Goal: Task Accomplishment & Management: Manage account settings

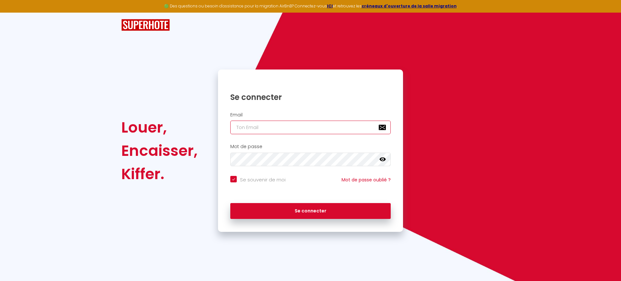
click at [274, 132] on input "email" at bounding box center [310, 128] width 160 height 14
paste input "cabana.conciergerieloisirs@gmail.com"
type input "cabana.conciergerieloisirs@gmail.com"
checkbox input "true"
type input "[EMAIL_ADDRESS][DOMAIN_NAME]"
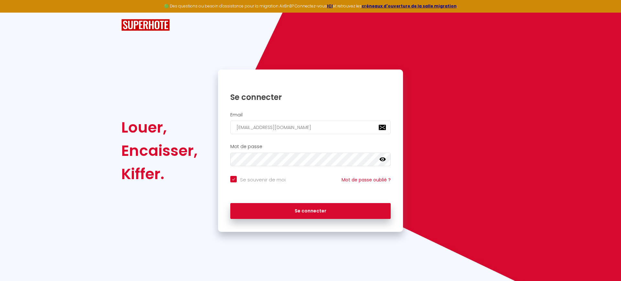
click at [262, 179] on input "Se souvenir de moi" at bounding box center [257, 179] width 55 height 6
checkbox input "false"
click at [286, 197] on div "Se connecter" at bounding box center [310, 211] width 185 height 29
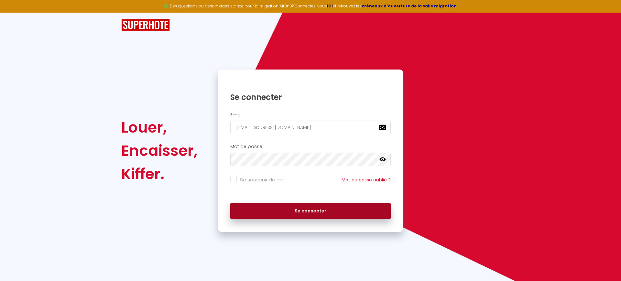
click at [291, 211] on button "Se connecter" at bounding box center [310, 211] width 160 height 16
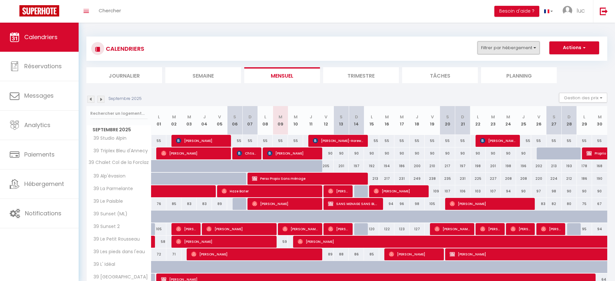
click at [518, 49] on button "Filtrer par hébergement" at bounding box center [508, 47] width 62 height 13
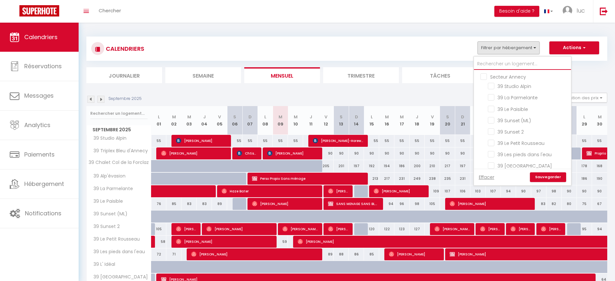
click at [497, 66] on input "text" at bounding box center [522, 64] width 97 height 12
type input "n"
checkbox input "false"
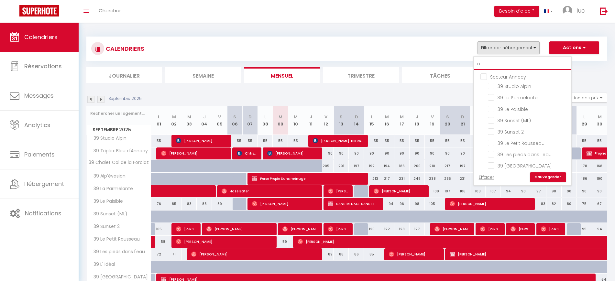
checkbox input "false"
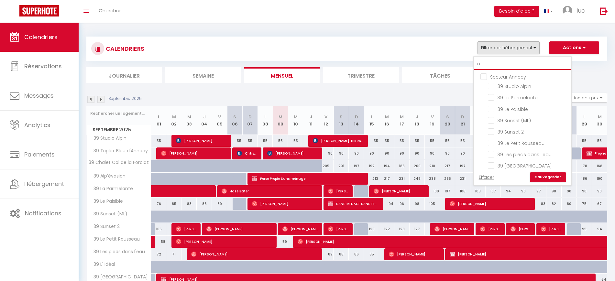
checkbox input "false"
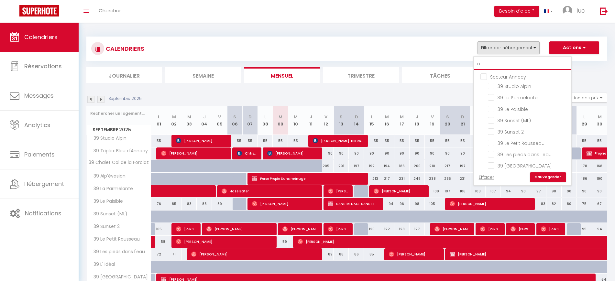
checkbox input "false"
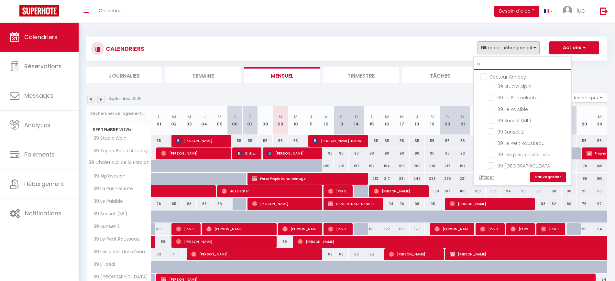
checkbox input "false"
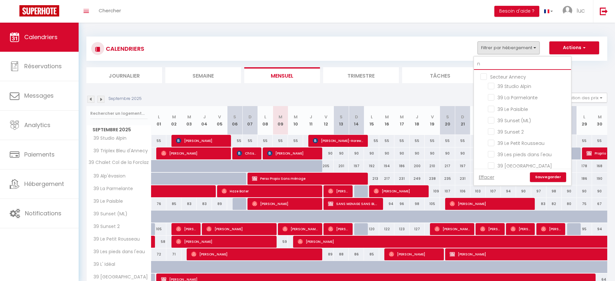
checkbox input "false"
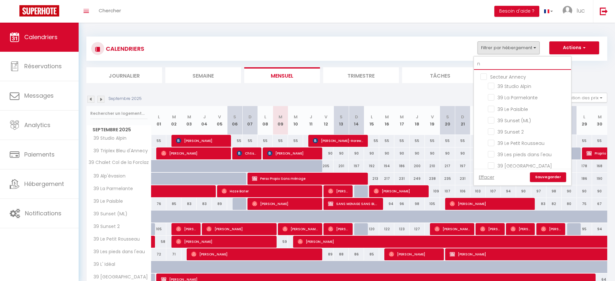
checkbox input "false"
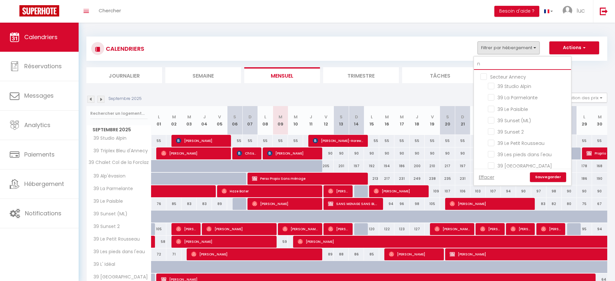
checkbox input "false"
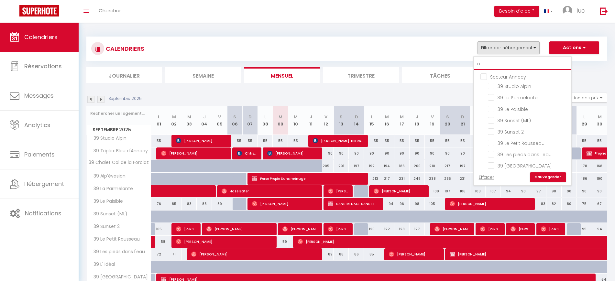
checkbox input "false"
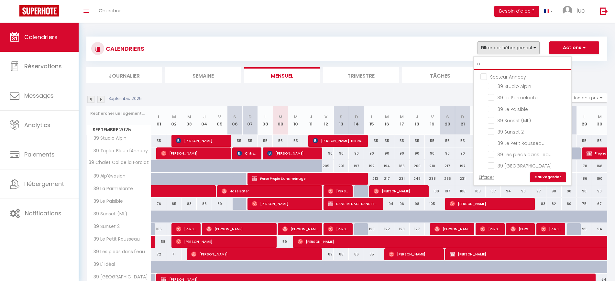
checkbox input "false"
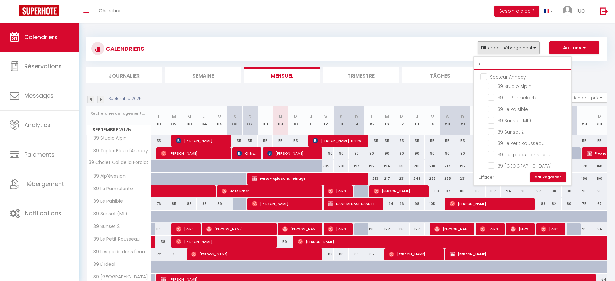
checkbox input "false"
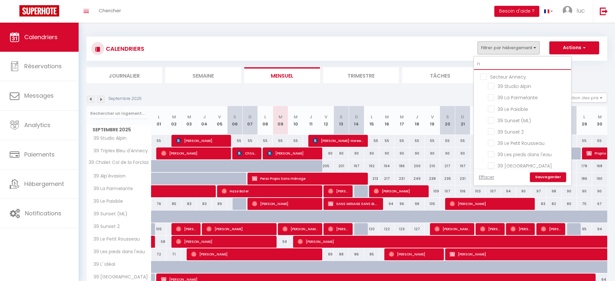
checkbox input "false"
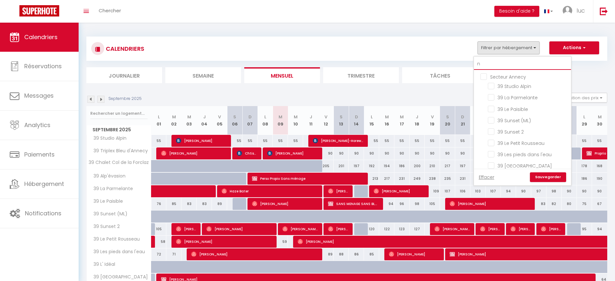
checkbox input "false"
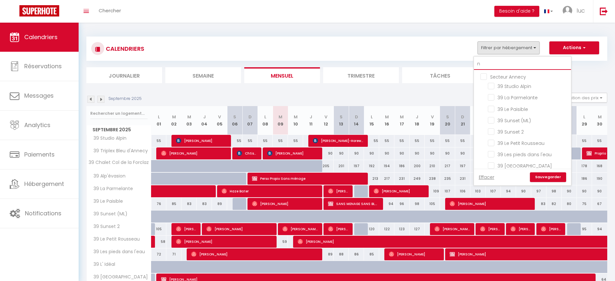
checkbox input "false"
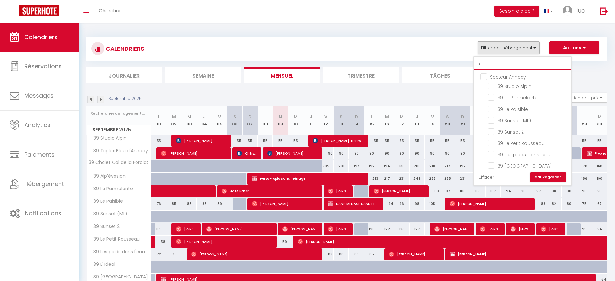
type input "ni"
checkbox input "false"
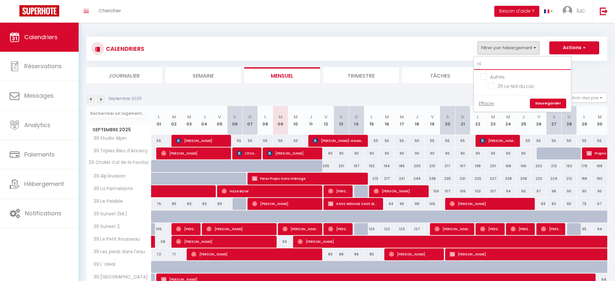
type input "nid"
checkbox input "false"
type input "nid"
checkbox input "false"
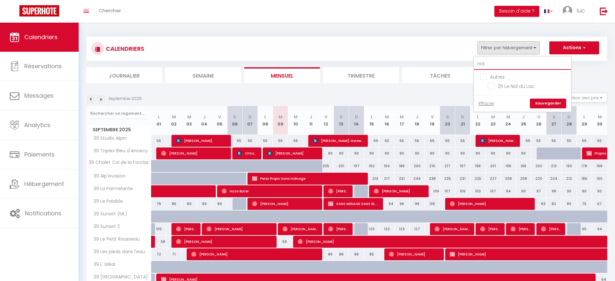
checkbox input "false"
type input "nid d"
checkbox input "false"
type input "nid d"
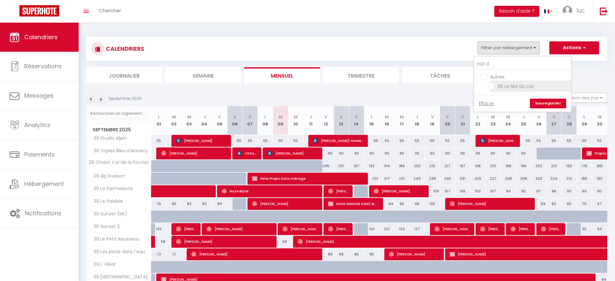
click at [511, 87] on input "25 Le Nid du Lac" at bounding box center [528, 85] width 81 height 6
checkbox input "true"
click at [547, 105] on link "Sauvegarder" at bounding box center [548, 104] width 36 height 10
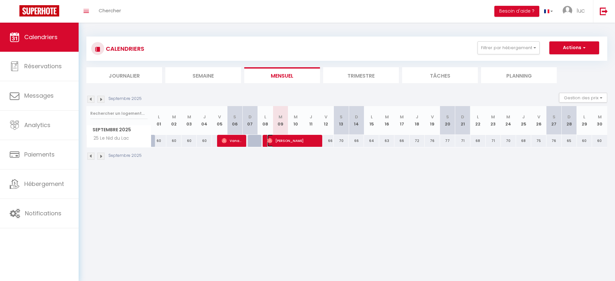
click at [305, 144] on span "Laura Denayer" at bounding box center [292, 141] width 51 height 12
select select "OK"
select select "0"
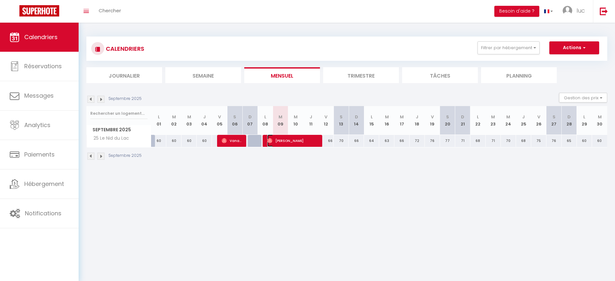
select select "1"
select select
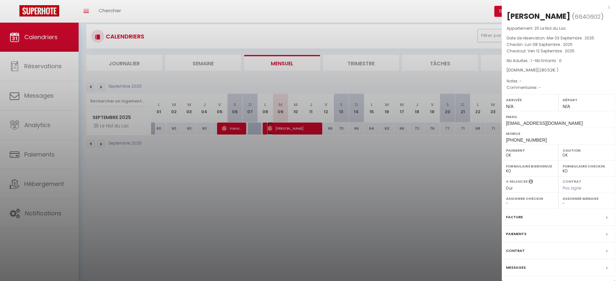
scroll to position [23, 0]
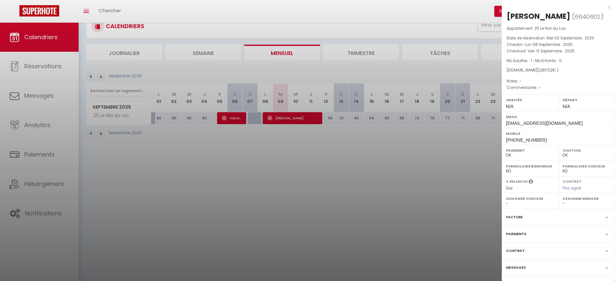
click at [527, 268] on div "Messages" at bounding box center [558, 267] width 113 height 17
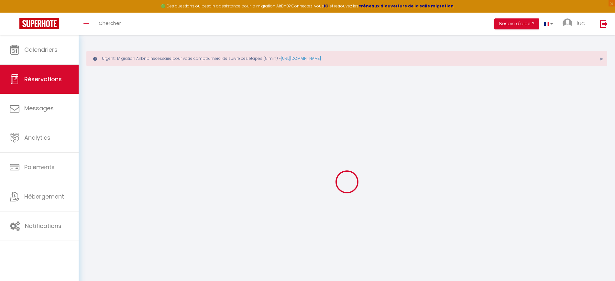
type input "Laura"
type input "Denayer"
type input "jdreahcq90yn01iezr9tbgcobd0s@reply.superhote.com"
type input "+32479050830"
select select
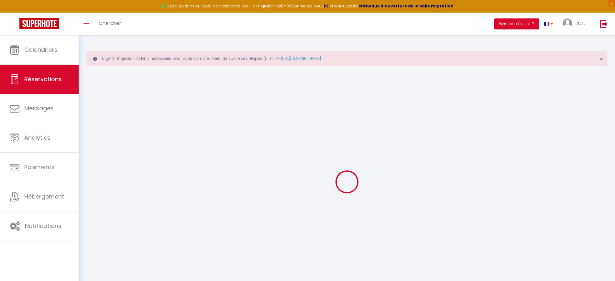
type input "9.7"
select select "68057"
select select "1"
select select
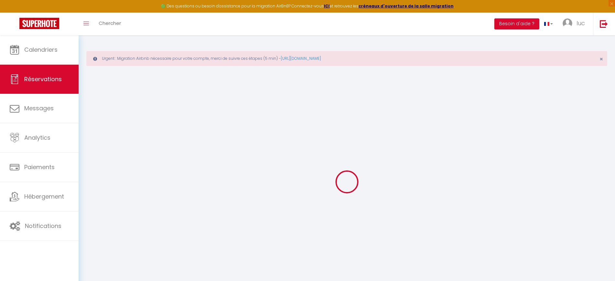
type input "1"
select select "12"
select select
type input "220.5"
checkbox input "false"
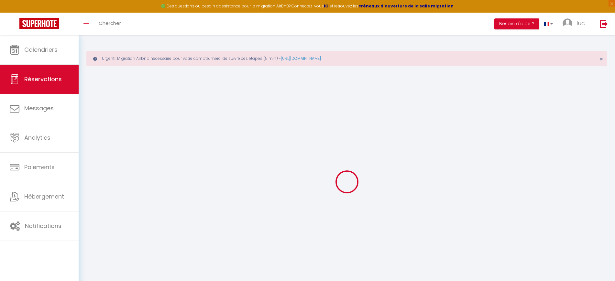
type input "0"
select select "1"
type input "49"
type input "0"
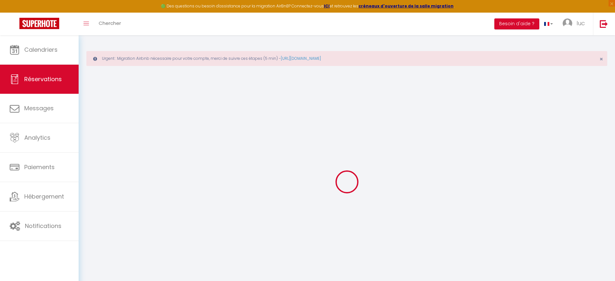
select select
select select "15"
checkbox input "false"
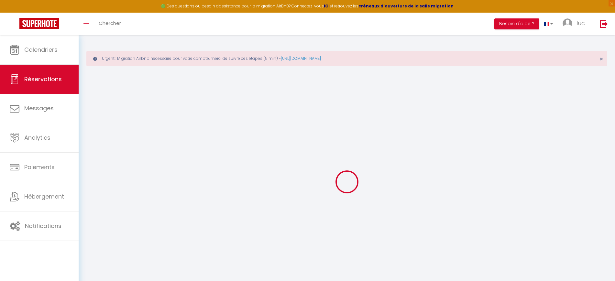
select select
checkbox input "false"
select select
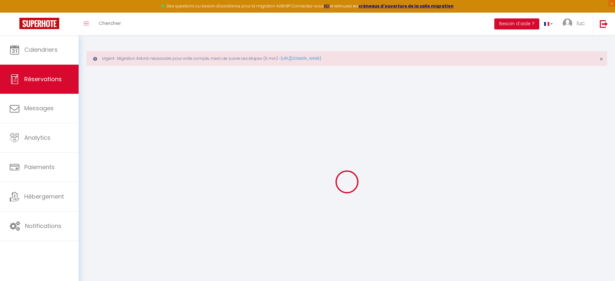
select select
checkbox input "false"
select select
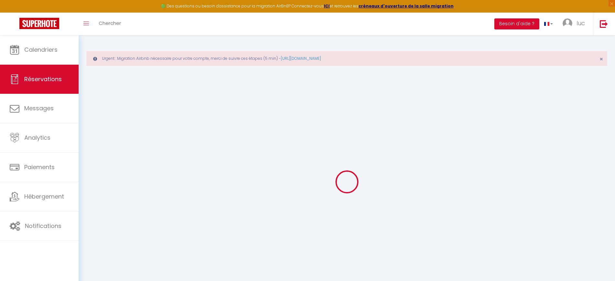
select select
checkbox input "false"
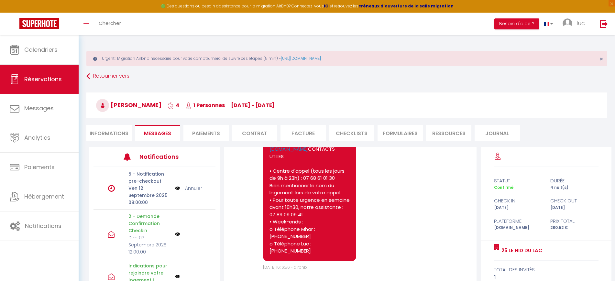
scroll to position [40, 0]
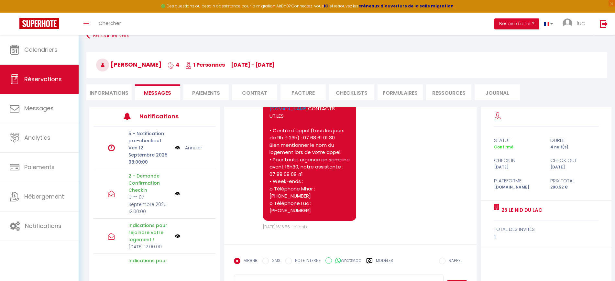
click at [124, 90] on li "Informations" at bounding box center [108, 92] width 45 height 16
select select
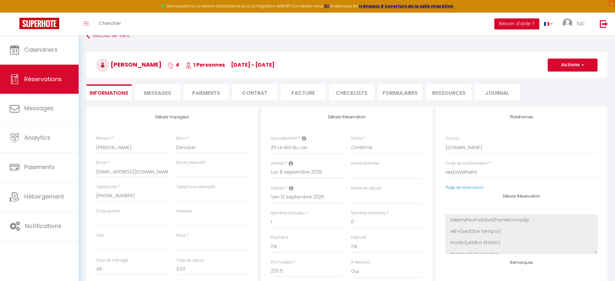
click at [158, 88] on li "Messages" at bounding box center [157, 92] width 45 height 16
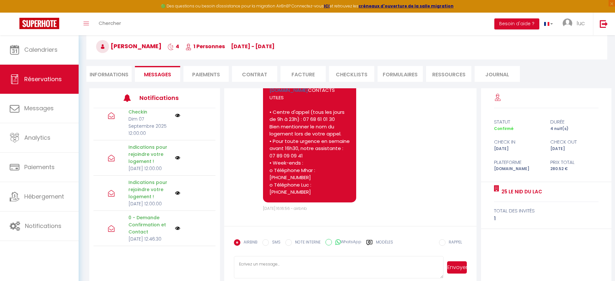
scroll to position [69, 0]
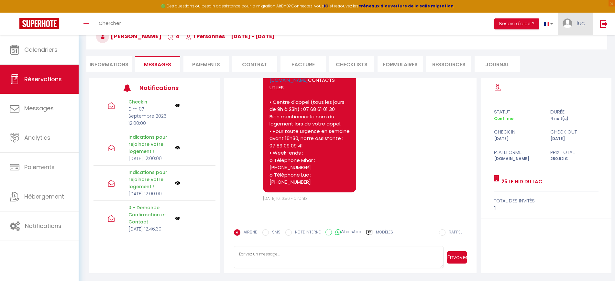
click at [562, 22] on link "luc" at bounding box center [575, 24] width 35 height 23
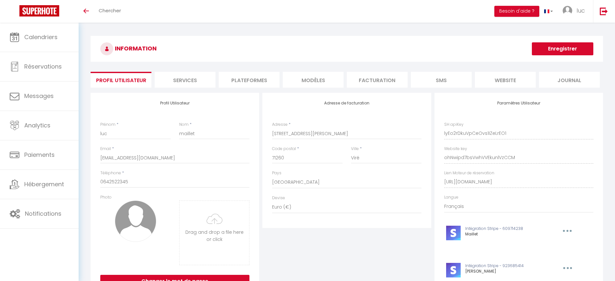
select select "28"
select select "fr"
click at [250, 78] on li "Plateformes" at bounding box center [249, 80] width 61 height 16
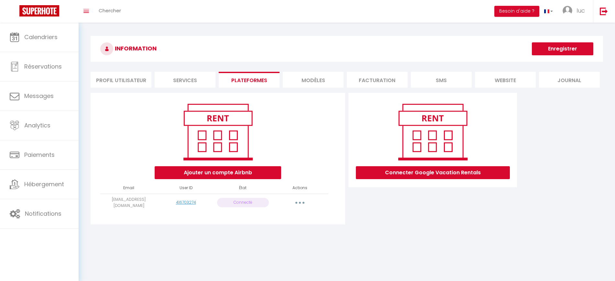
scroll to position [23, 0]
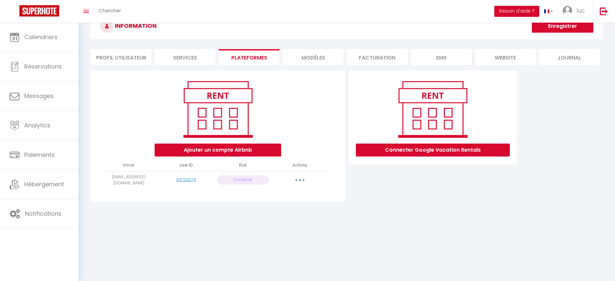
click at [292, 183] on button "button" at bounding box center [300, 180] width 18 height 10
click at [288, 196] on link "Importer les appartements" at bounding box center [270, 194] width 71 height 11
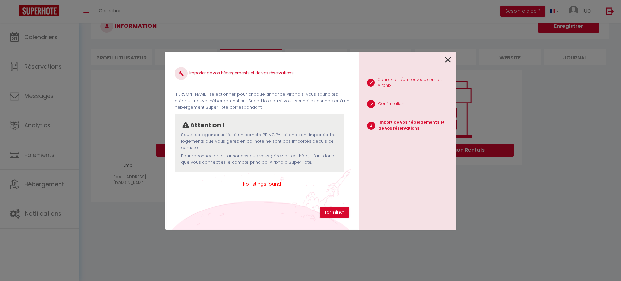
click at [447, 62] on icon at bounding box center [448, 60] width 6 height 10
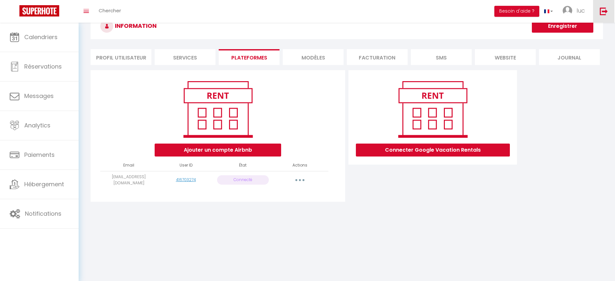
click at [608, 16] on link at bounding box center [603, 11] width 21 height 23
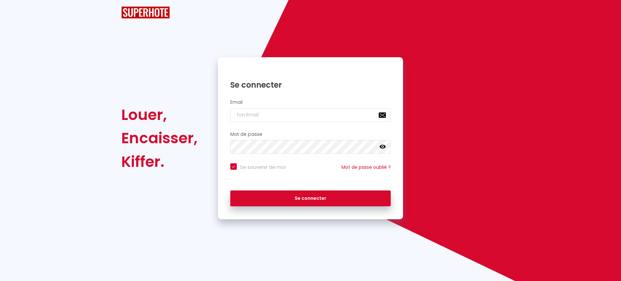
checkbox input "true"
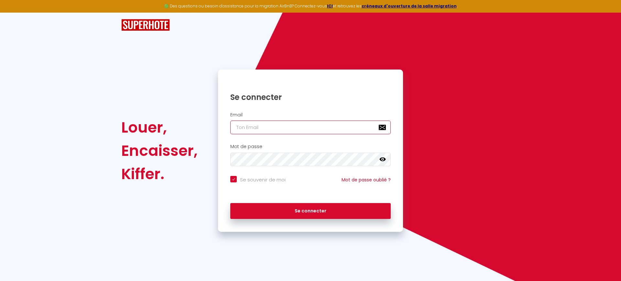
click at [262, 129] on input "email" at bounding box center [310, 128] width 160 height 14
paste input "[EMAIL_ADDRESS][DOMAIN_NAME]"
type input "[EMAIL_ADDRESS][DOMAIN_NAME]"
checkbox input "true"
type input "[EMAIL_ADDRESS][DOMAIN_NAME]"
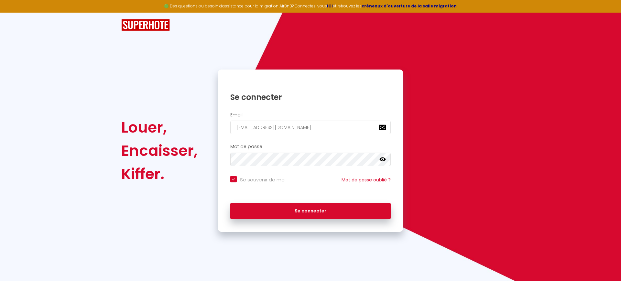
click at [256, 177] on input "Se souvenir de moi" at bounding box center [257, 179] width 55 height 6
checkbox input "false"
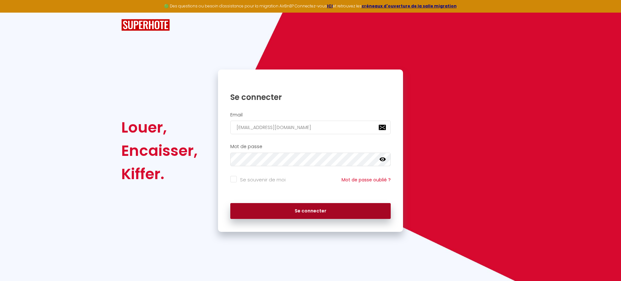
click at [282, 208] on button "Se connecter" at bounding box center [310, 211] width 160 height 16
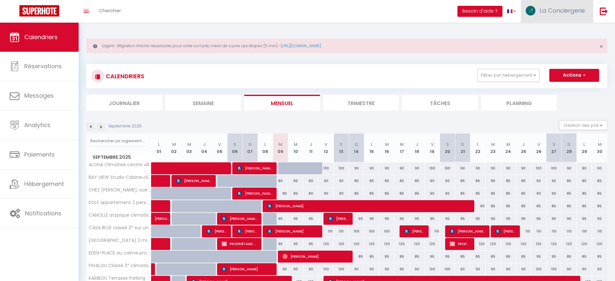
click at [564, 16] on link "La Conciergerie" at bounding box center [557, 11] width 72 height 23
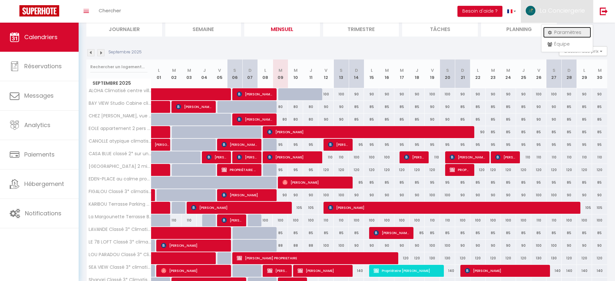
scroll to position [81, 0]
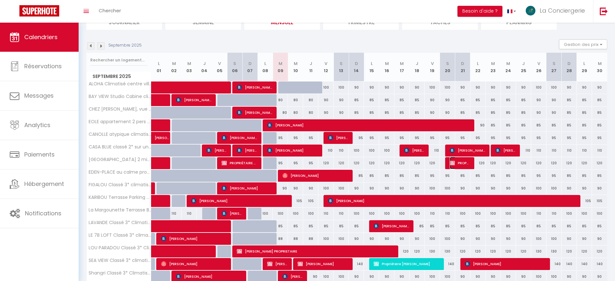
click at [461, 163] on span "PROPRIÉTAIRE CARLIER" at bounding box center [460, 163] width 20 height 12
select select "OK"
select select "KO"
select select "0"
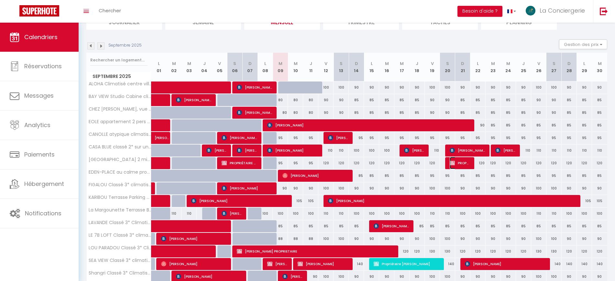
select select "1"
select select
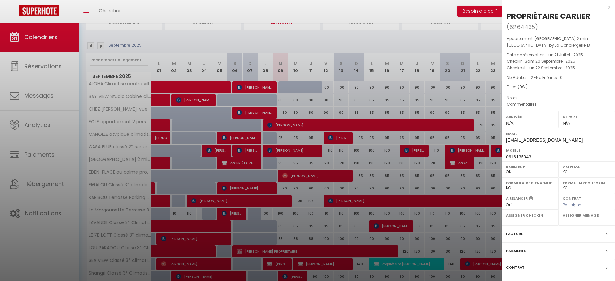
click at [430, 183] on div at bounding box center [307, 140] width 615 height 281
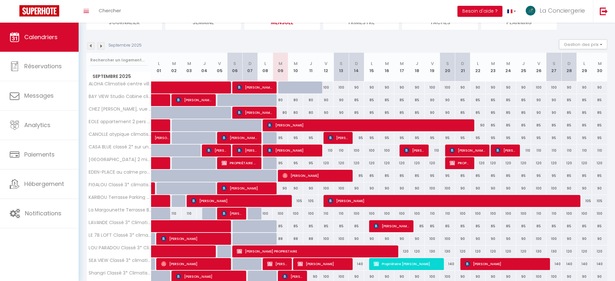
scroll to position [121, 0]
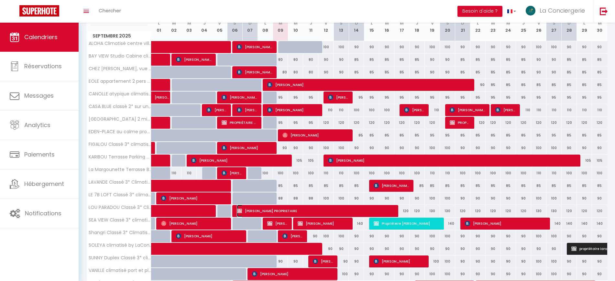
click at [358, 209] on span "Mme Durand PROPRIETAIRE" at bounding box center [315, 211] width 157 height 12
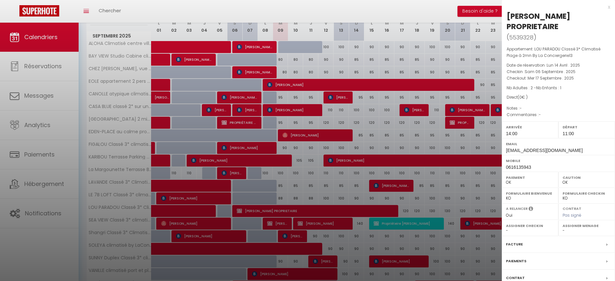
click at [326, 222] on div at bounding box center [307, 140] width 615 height 281
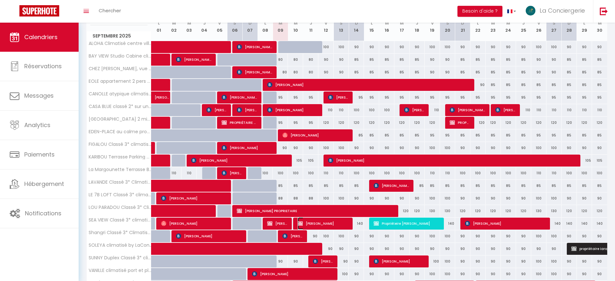
click at [326, 222] on span "MICHEL SALOFF-COSTE" at bounding box center [323, 223] width 51 height 12
select select "KO"
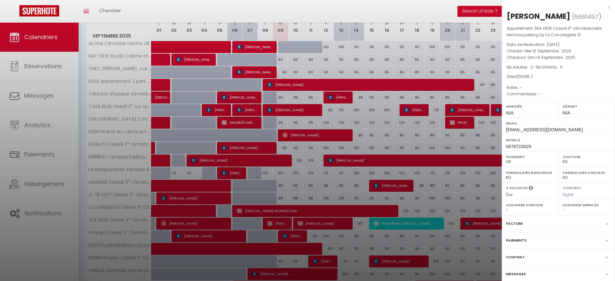
click at [284, 224] on div at bounding box center [307, 140] width 615 height 281
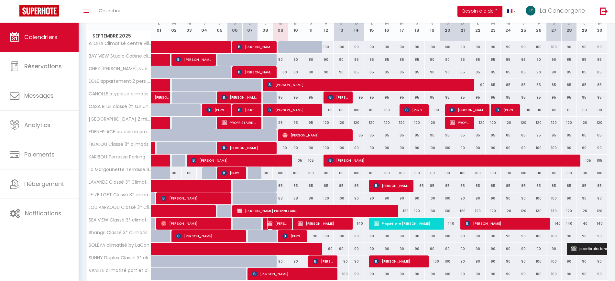
click at [284, 224] on span "Anne Proprietaire" at bounding box center [277, 223] width 20 height 12
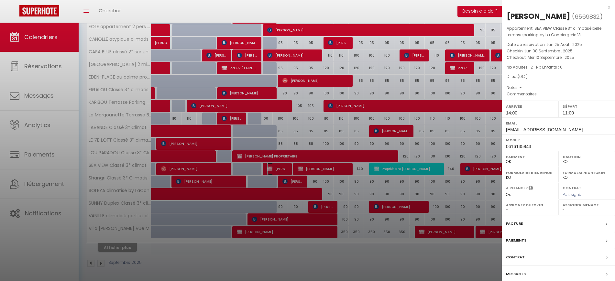
scroll to position [176, 0]
click at [390, 248] on div at bounding box center [307, 140] width 615 height 281
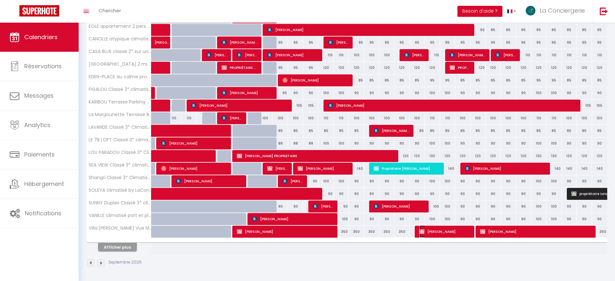
click at [445, 230] on span "Rebecca Eisenbrey" at bounding box center [444, 231] width 51 height 12
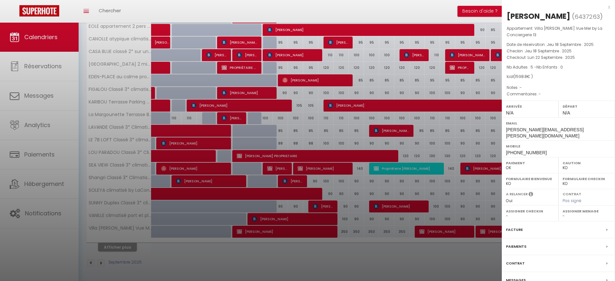
drag, startPoint x: 405, startPoint y: 257, endPoint x: 201, endPoint y: 248, distance: 204.6
click at [403, 257] on div at bounding box center [307, 140] width 615 height 281
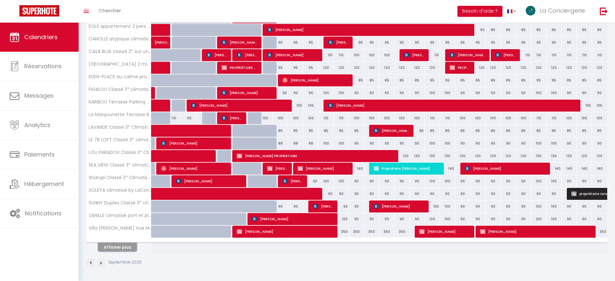
click at [129, 246] on button "Afficher plus" at bounding box center [117, 247] width 39 height 9
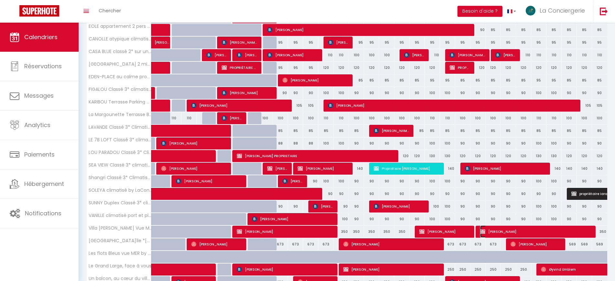
click at [487, 231] on span "Alla Trofimova" at bounding box center [536, 231] width 112 height 12
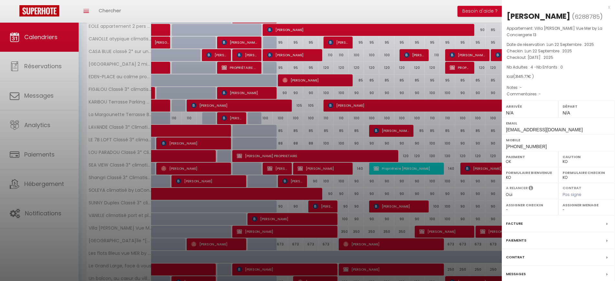
click at [451, 228] on div at bounding box center [307, 140] width 615 height 281
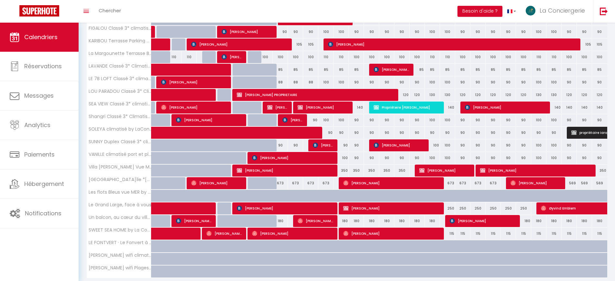
scroll to position [257, 0]
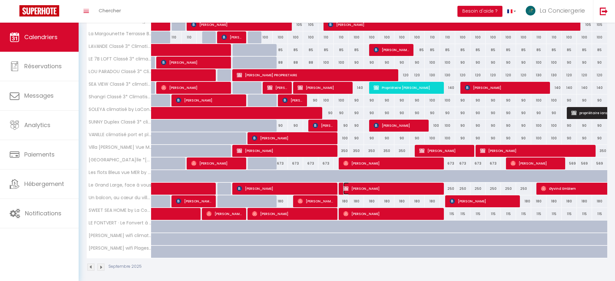
click at [385, 191] on span "Anna Vansteene" at bounding box center [391, 188] width 96 height 12
select select "12350"
select select "9670"
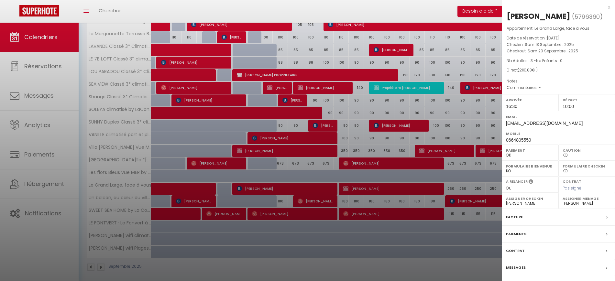
click at [298, 243] on div at bounding box center [307, 140] width 615 height 281
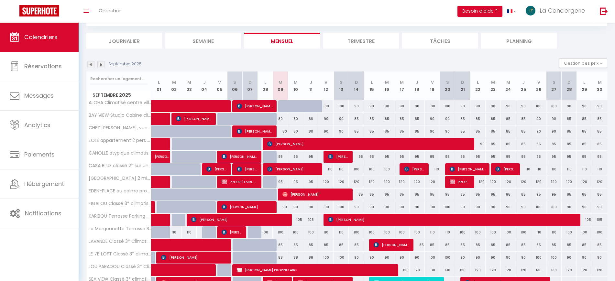
scroll to position [81, 0]
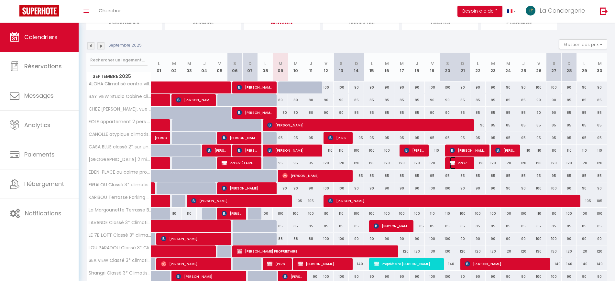
click at [453, 161] on img at bounding box center [452, 162] width 5 height 5
select select
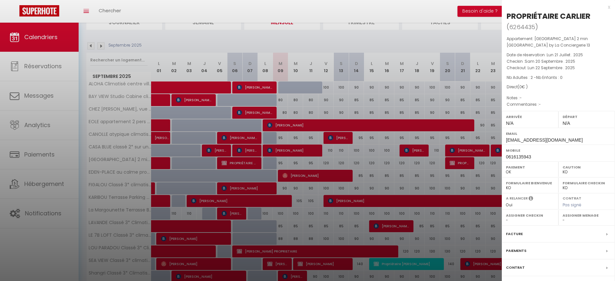
drag, startPoint x: 365, startPoint y: 184, endPoint x: 355, endPoint y: 184, distance: 9.7
click at [365, 184] on div at bounding box center [307, 140] width 615 height 281
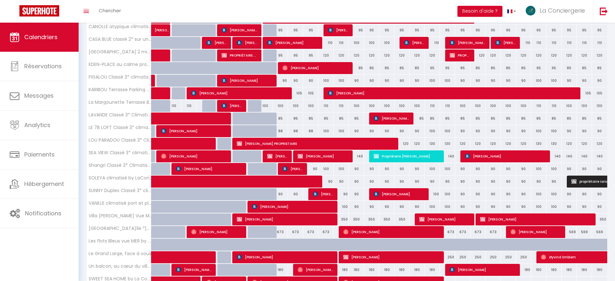
scroll to position [202, 0]
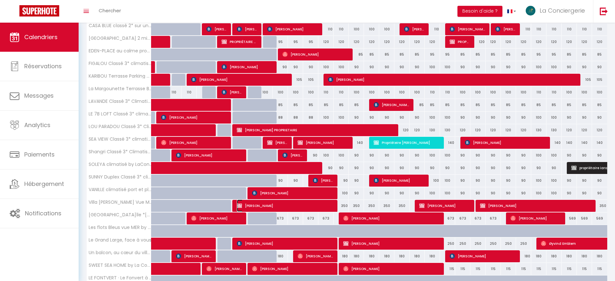
click at [291, 205] on span "Shelli WHITFELD" at bounding box center [285, 206] width 96 height 12
select select "12350"
select select "9670"
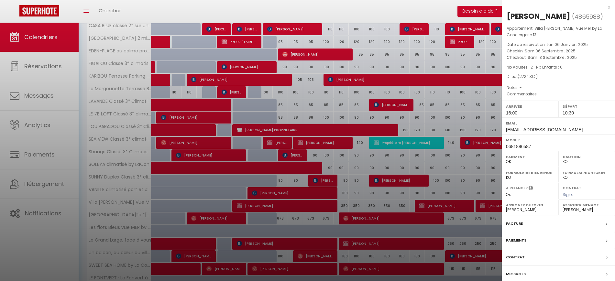
click at [290, 206] on div at bounding box center [307, 140] width 615 height 281
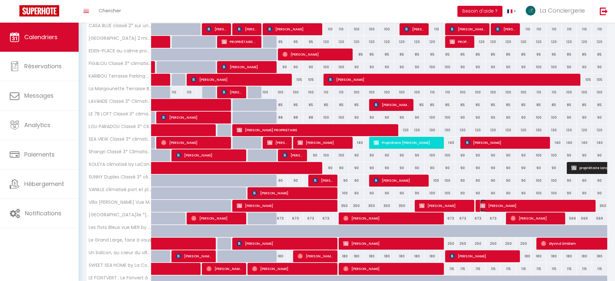
click at [493, 202] on span "Alla Trofimova" at bounding box center [536, 206] width 112 height 12
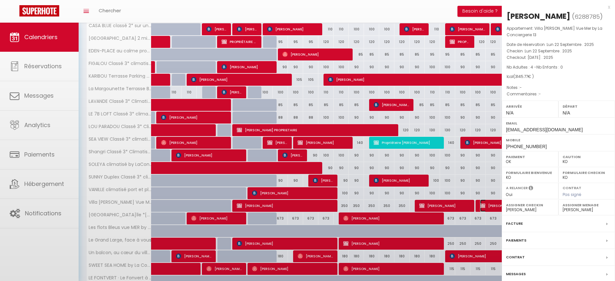
select select
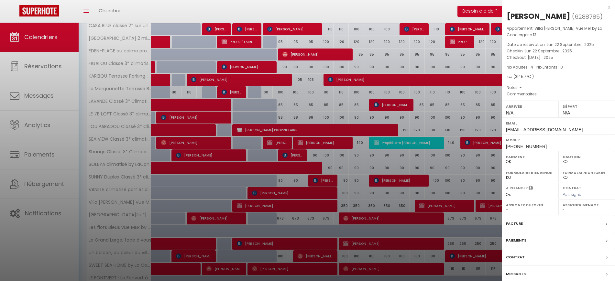
click at [444, 205] on div at bounding box center [307, 140] width 615 height 281
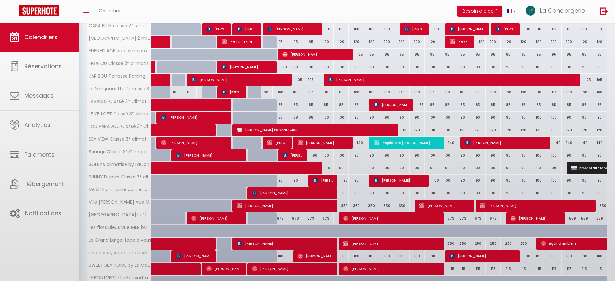
click at [444, 205] on body "🟢 Des questions ou besoin d'assistance pour la migration AirBnB? Connectez-vous…" at bounding box center [307, 81] width 615 height 520
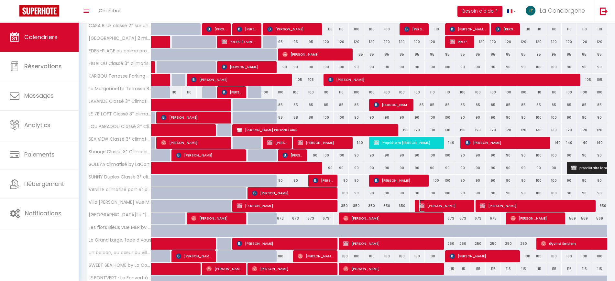
click at [444, 202] on span "Rebecca Eisenbrey" at bounding box center [444, 206] width 51 height 12
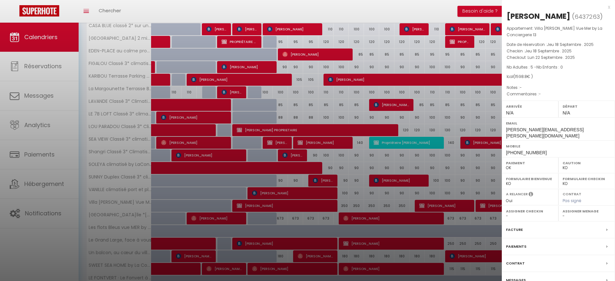
click at [441, 214] on div at bounding box center [307, 140] width 615 height 281
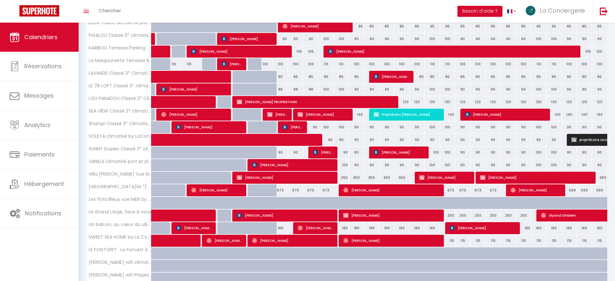
scroll to position [261, 0]
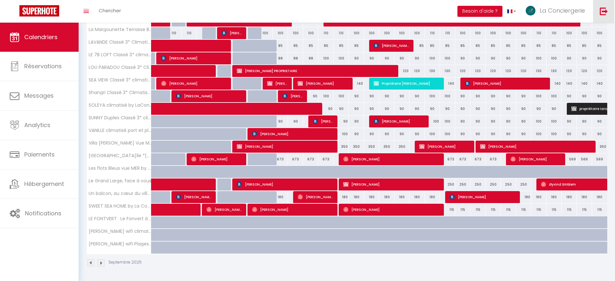
click at [602, 9] on img at bounding box center [604, 11] width 8 height 8
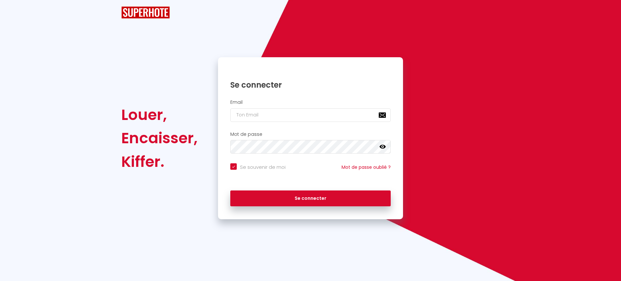
checkbox input "true"
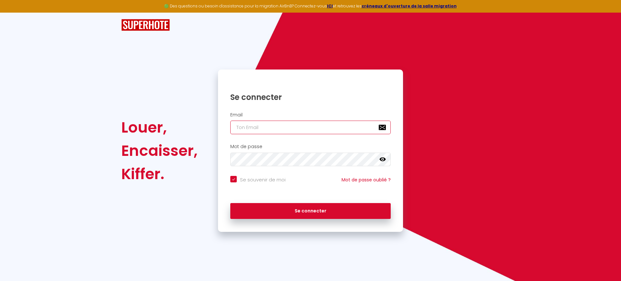
click at [246, 126] on input "email" at bounding box center [310, 128] width 160 height 14
paste input "raphael.goldweber@gmail.com"
type input "raphael.goldweber@gmail.com"
checkbox input "true"
type input "raphael.goldweber@gmail.com"
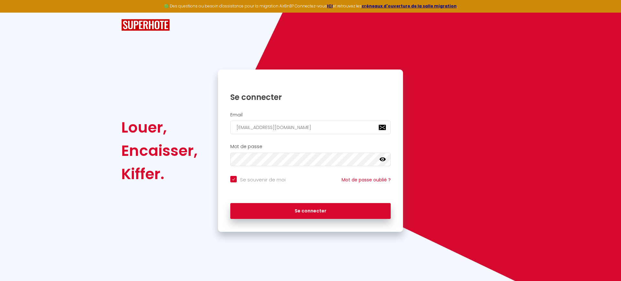
click at [252, 176] on input "Se souvenir de moi" at bounding box center [257, 179] width 55 height 6
checkbox input "false"
click at [294, 220] on div "Se connecter" at bounding box center [310, 211] width 185 height 29
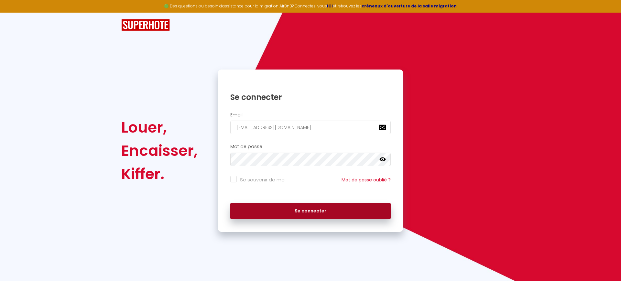
click at [298, 213] on button "Se connecter" at bounding box center [310, 211] width 160 height 16
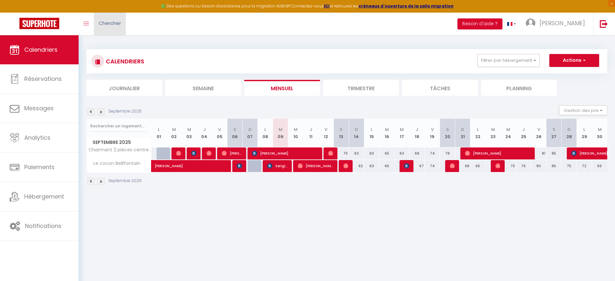
click at [104, 21] on span "Chercher" at bounding box center [110, 23] width 22 height 7
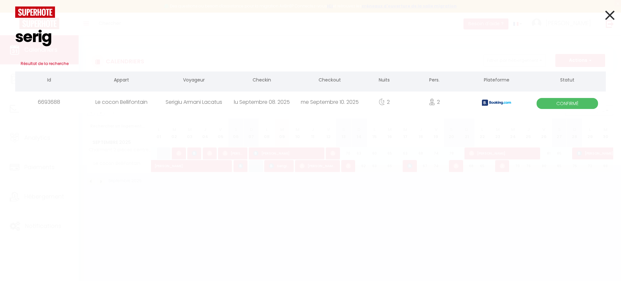
type input "serig"
click at [280, 102] on div "lu Septembre 08. 2025" at bounding box center [262, 102] width 68 height 21
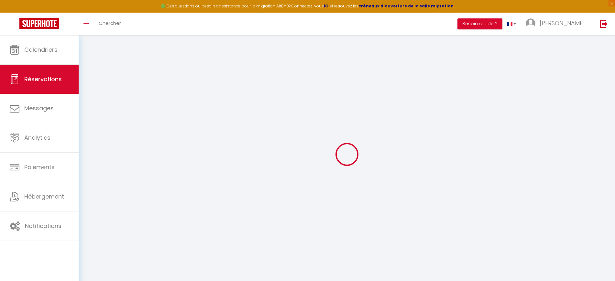
select select
checkbox input "false"
type textarea "** THIS RESERVATION HAS BEEN PRE-PAID ** BOOKING NOTE : Payment charge is EUR 2…"
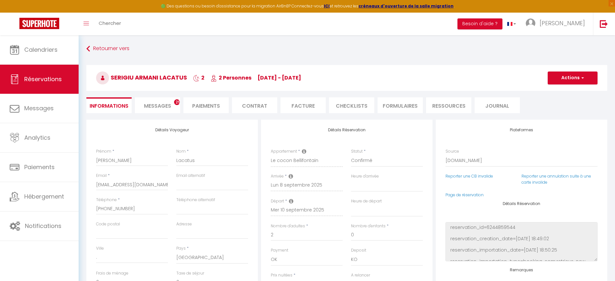
type input "33"
type input "15.33"
select select
checkbox input "false"
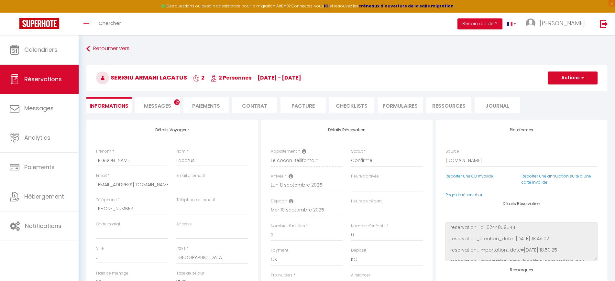
select select
click at [171, 105] on li "Messages 29" at bounding box center [157, 105] width 45 height 16
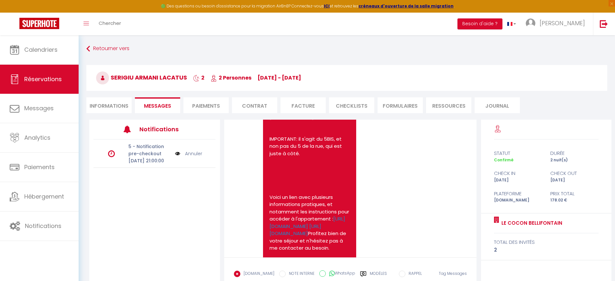
scroll to position [162, 0]
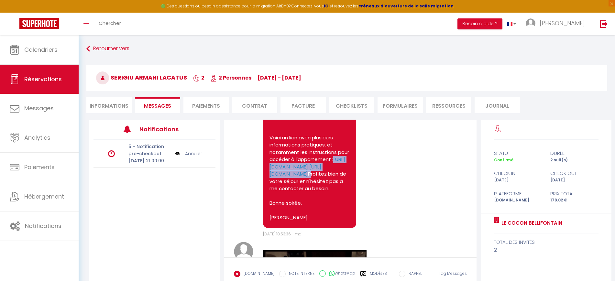
drag, startPoint x: 267, startPoint y: 166, endPoint x: 351, endPoint y: 201, distance: 90.4
click at [351, 201] on div "Bonjour Serigiu, Heureux de pouvoir vous accueillir ! Voici l'adresse : 5 bis r…" at bounding box center [309, 108] width 93 height 239
copy pre "https://drive.google.com/file/d/1Gg8ffZi9LIYsO4FTDbeb0RXWB8X5vOGz/view?usp=shar…"
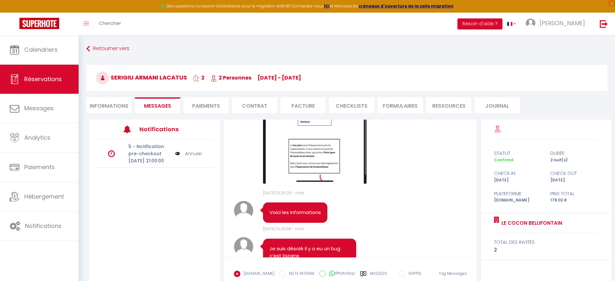
scroll to position [1334, 0]
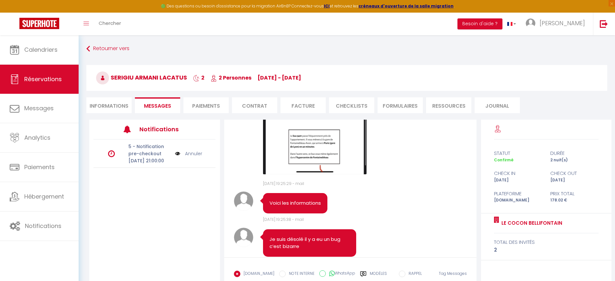
drag, startPoint x: 111, startPoint y: 78, endPoint x: 187, endPoint y: 78, distance: 75.4
click at [187, 78] on span "Serigiu Armani Lacatus" at bounding box center [141, 77] width 91 height 8
copy span "Serigiu Armani Lacatus"
click at [109, 105] on li "Informations" at bounding box center [108, 105] width 45 height 16
select select
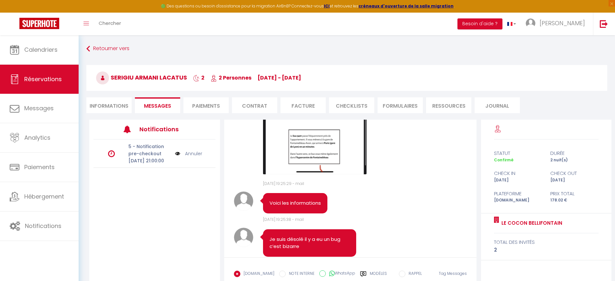
select select
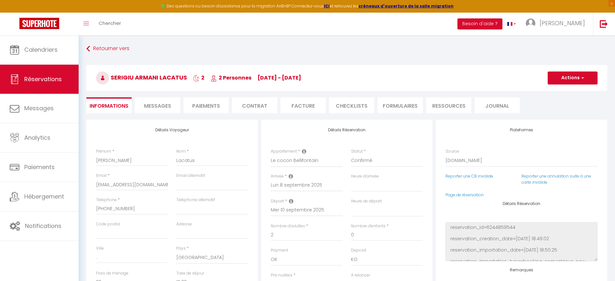
select select
checkbox input "false"
select select
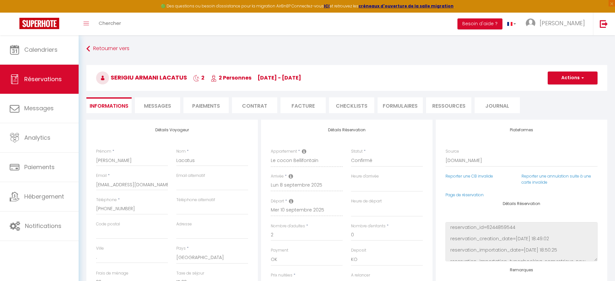
checkbox input "false"
select select
checkbox input "false"
select select
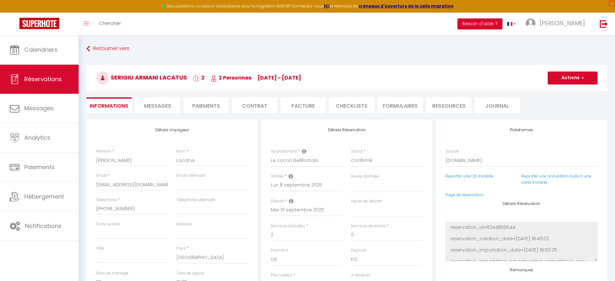
select select
checkbox input "false"
click at [152, 104] on span "Messages" at bounding box center [157, 105] width 27 height 7
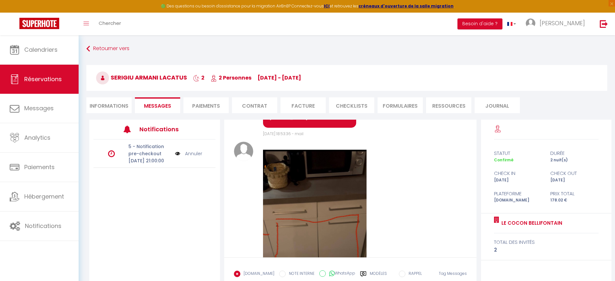
scroll to position [202, 0]
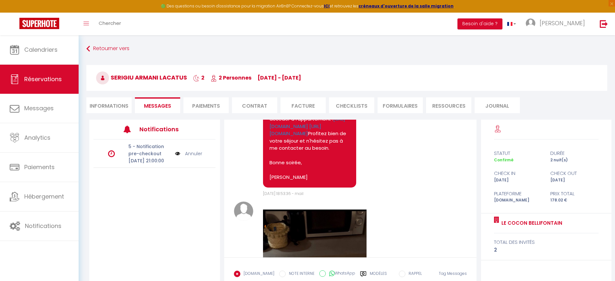
click at [107, 108] on li "Informations" at bounding box center [108, 105] width 45 height 16
select select
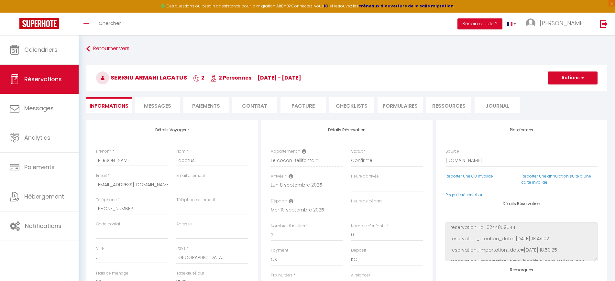
click at [155, 103] on span "Messages" at bounding box center [157, 105] width 27 height 7
select select
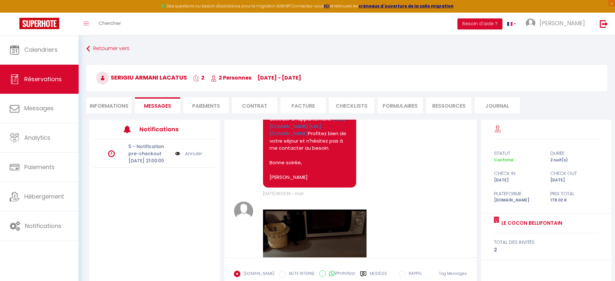
select select
click at [119, 105] on li "Informations" at bounding box center [108, 105] width 45 height 16
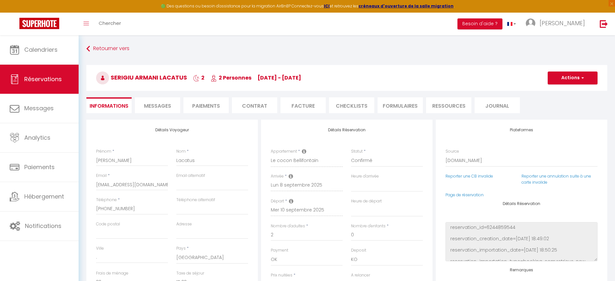
select select
checkbox input "false"
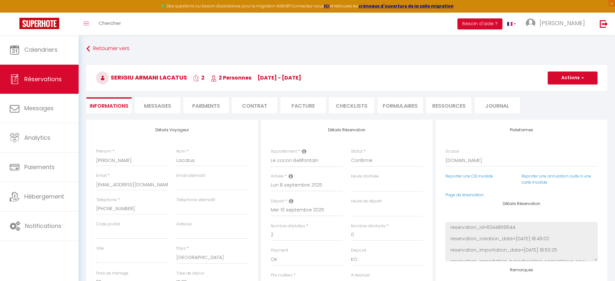
click at [155, 105] on span "Messages" at bounding box center [157, 105] width 27 height 7
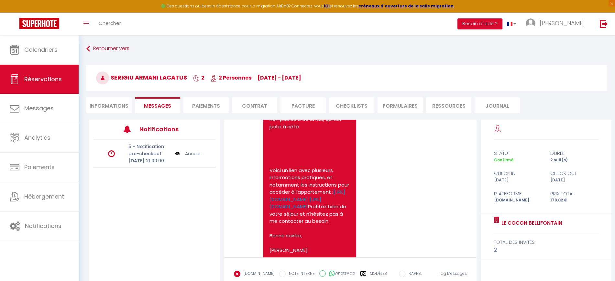
scroll to position [202, 0]
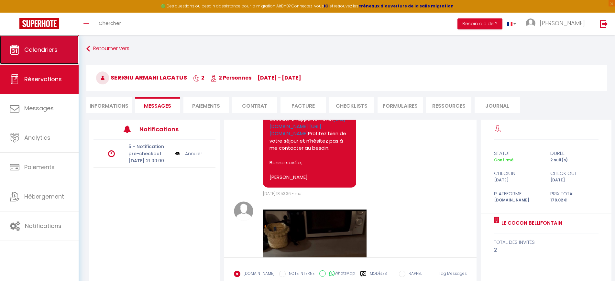
click at [24, 53] on span "Calendriers" at bounding box center [40, 50] width 33 height 8
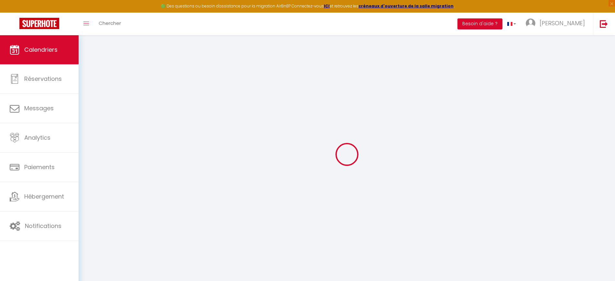
select select
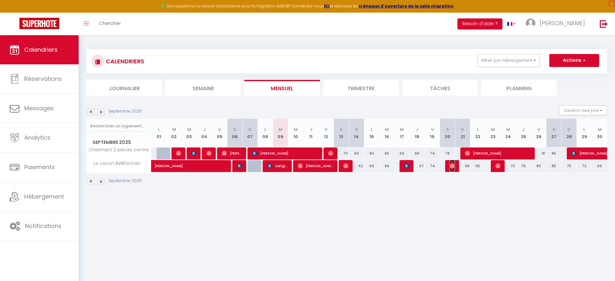
click at [452, 169] on span "Anna Kivimäki" at bounding box center [452, 166] width 5 height 12
select select "OK"
select select "0"
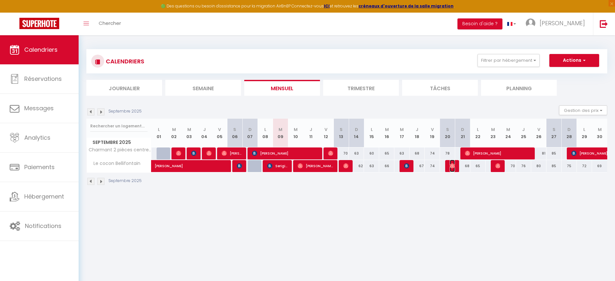
select select "1"
select select
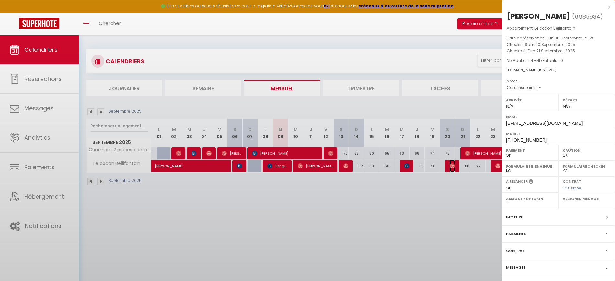
select select "23001"
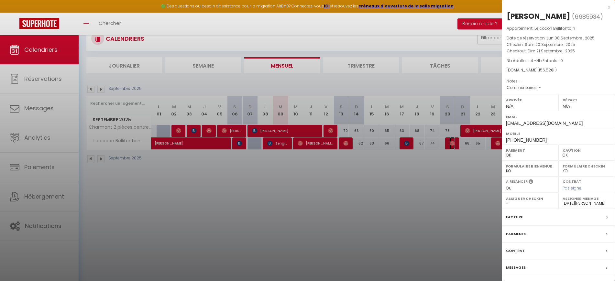
scroll to position [35, 0]
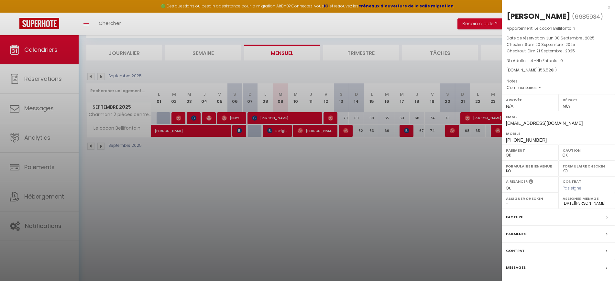
click at [406, 226] on div at bounding box center [307, 140] width 615 height 281
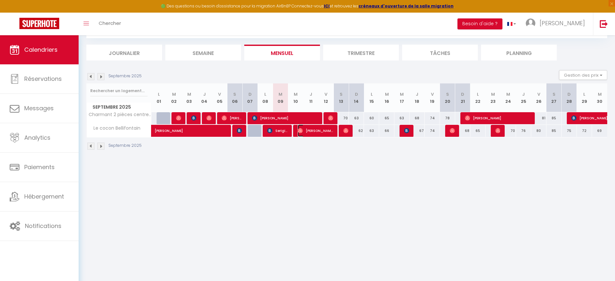
click at [302, 131] on img at bounding box center [300, 130] width 5 height 5
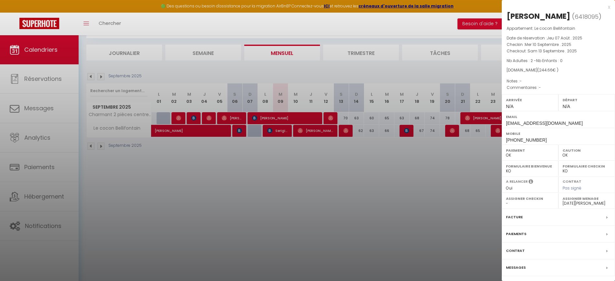
click at [522, 267] on label "Messages" at bounding box center [516, 267] width 20 height 7
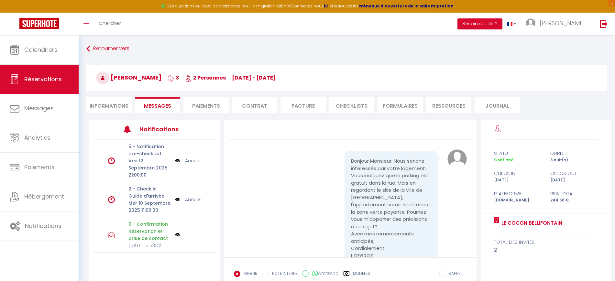
scroll to position [540, 0]
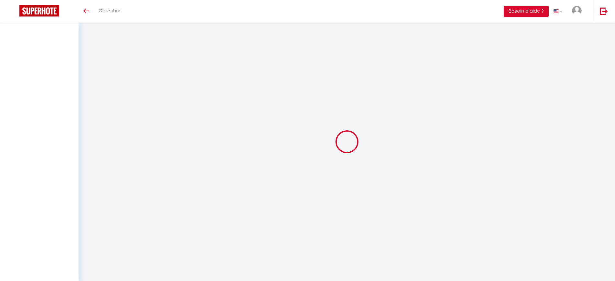
select select "28"
select select "fr"
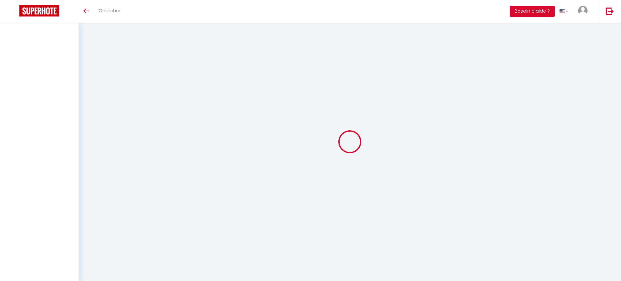
type input "OkEuEkCcbmyVfel8lBLtVm4Z2"
type input "3eaNEBjtv5NKGjl5F6TfXaBNC"
type input "[URL][DOMAIN_NAME]"
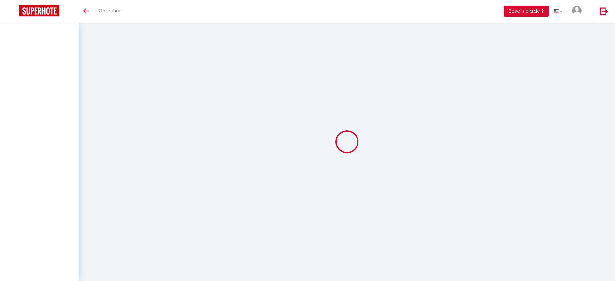
select select "fr"
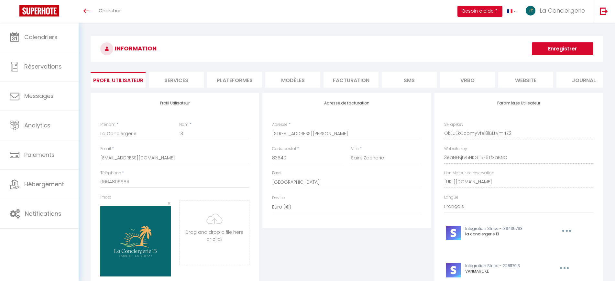
click at [242, 82] on li "Plateformes" at bounding box center [234, 80] width 55 height 16
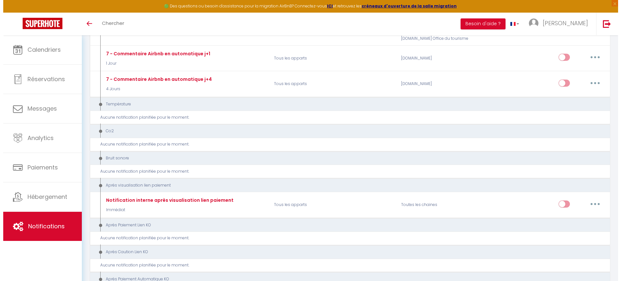
scroll to position [115, 0]
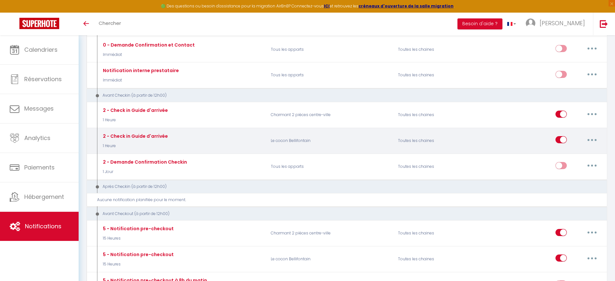
click at [590, 138] on button "button" at bounding box center [592, 140] width 18 height 10
click at [565, 155] on link "Editer" at bounding box center [575, 154] width 48 height 11
type input "2 - Check in Guide d'arrivée"
select select "1 Heure"
select select "if_booking_is_paid"
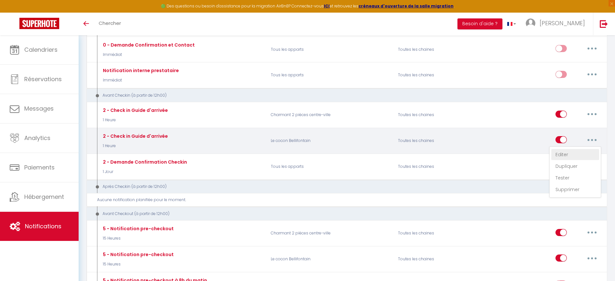
checkbox input "true"
checkbox input "false"
radio input "true"
type input "Procédure pour le checkin - [RENTAL:NAME]"
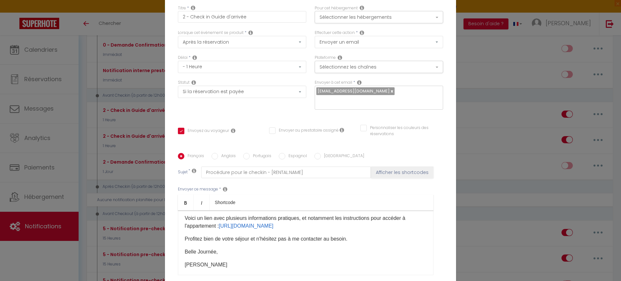
scroll to position [67, 0]
drag, startPoint x: 218, startPoint y: 227, endPoint x: 218, endPoint y: 233, distance: 6.5
click at [218, 231] on p "Voici un lien avec plusieurs informations pratiques, et notamment les instructi…" at bounding box center [306, 223] width 242 height 16
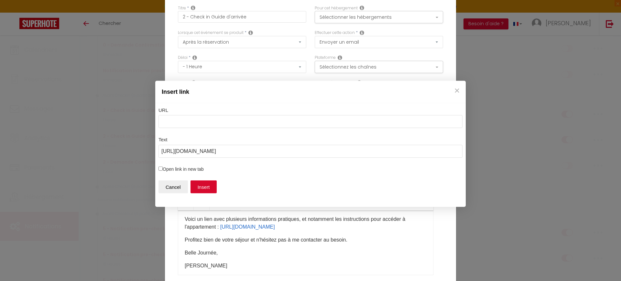
click at [315, 246] on div "Insert link URL Text https://drive.google.com/file/d/1Y7YK8-VpRJ8_-38gfUT_goQbp…" at bounding box center [310, 140] width 621 height 281
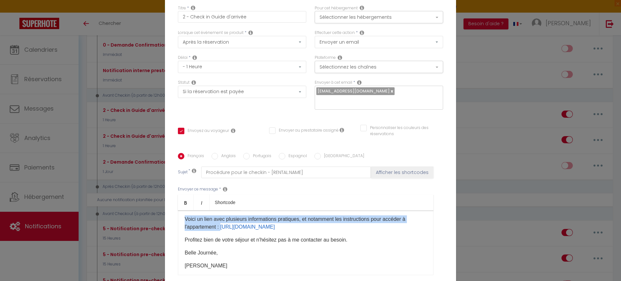
copy p "Voici un lien avec plusieurs informations pratiques, et notamment les instructi…"
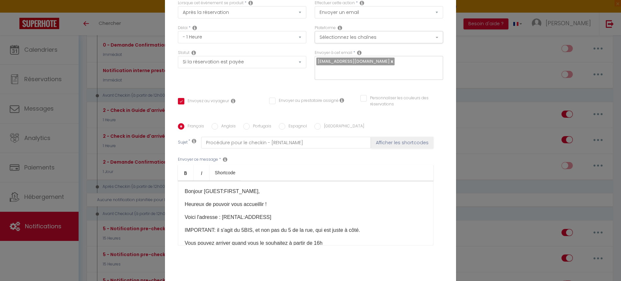
scroll to position [63, 0]
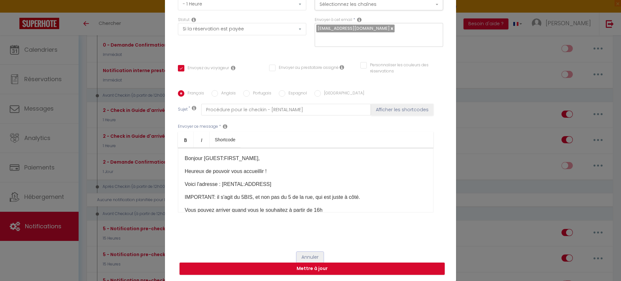
click at [305, 258] on button "Annuler" at bounding box center [310, 257] width 27 height 11
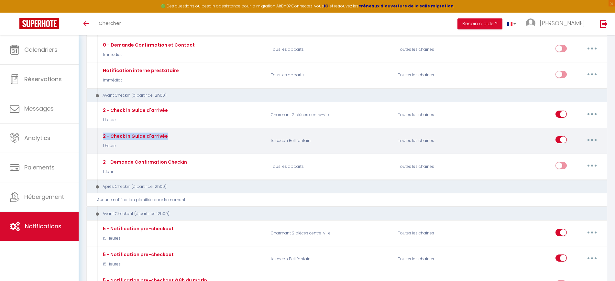
drag, startPoint x: 175, startPoint y: 137, endPoint x: 100, endPoint y: 137, distance: 74.4
click at [100, 137] on div "2 - Check in Guide d'arrivée 1 Heure" at bounding box center [181, 140] width 169 height 19
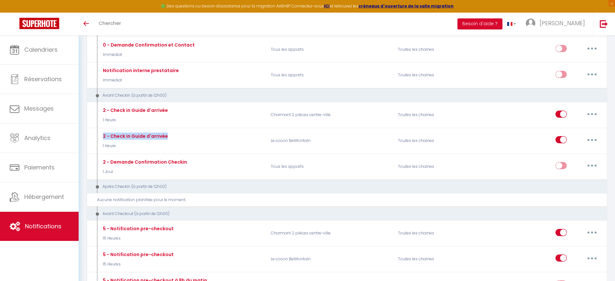
copy div "2 - Check in Guide d'arrivée"
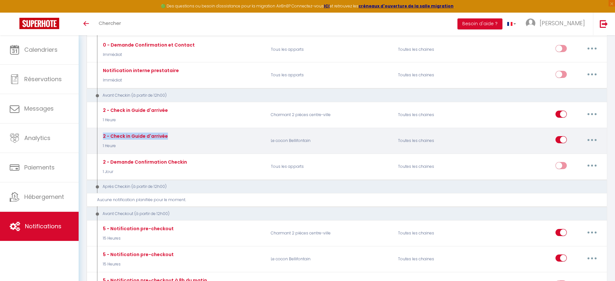
click at [592, 142] on button "button" at bounding box center [592, 140] width 18 height 10
click at [568, 177] on link "Tester" at bounding box center [575, 177] width 48 height 11
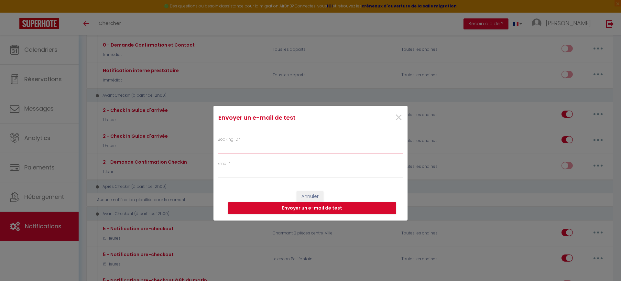
click at [255, 151] on input "Booking ID *" at bounding box center [311, 148] width 186 height 12
paste input "6693688"
type input "6693688"
click at [235, 177] on input "Email *" at bounding box center [311, 173] width 186 height 12
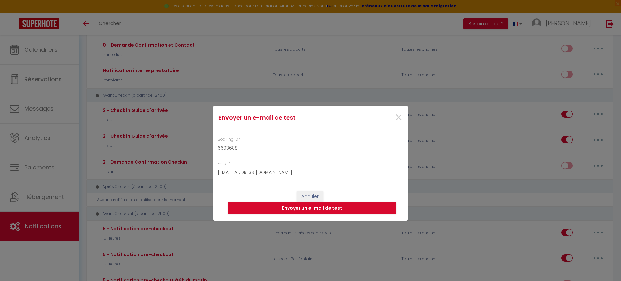
type input "guerschom@superhote.com"
click button "Envoyer un e-mail de test" at bounding box center [312, 208] width 168 height 12
click at [317, 192] on button "Annuler" at bounding box center [310, 196] width 27 height 11
checkbox input "true"
checkbox input "false"
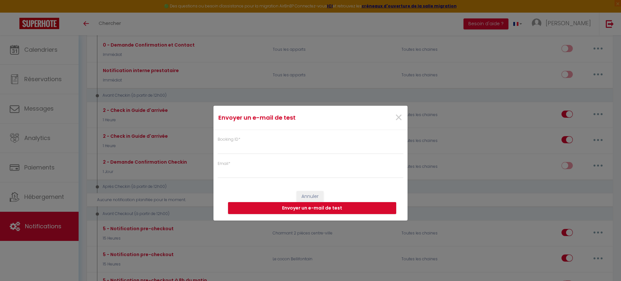
checkbox input "false"
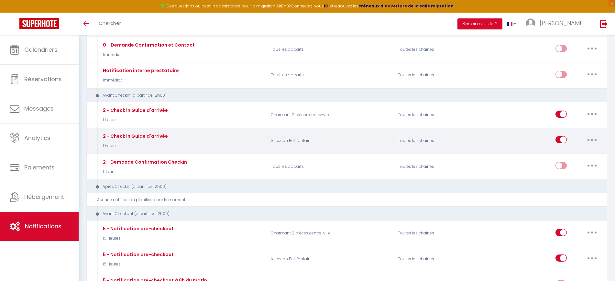
click at [590, 142] on button "button" at bounding box center [592, 140] width 18 height 10
click at [575, 155] on link "Editer" at bounding box center [575, 154] width 48 height 11
checkbox input "true"
checkbox input "false"
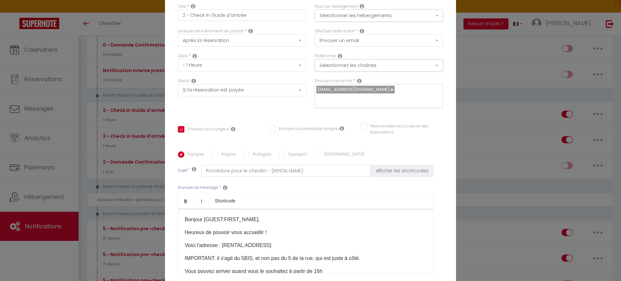
scroll to position [0, 0]
click at [359, 69] on button "Sélectionnez les chaînes" at bounding box center [379, 67] width 128 height 12
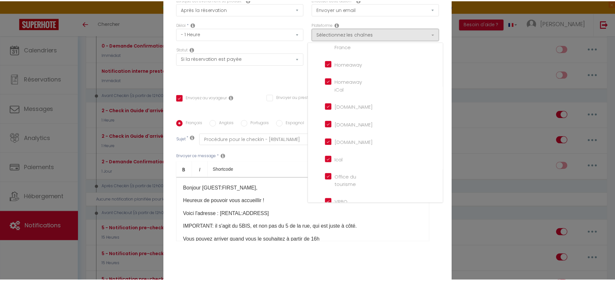
scroll to position [63, 0]
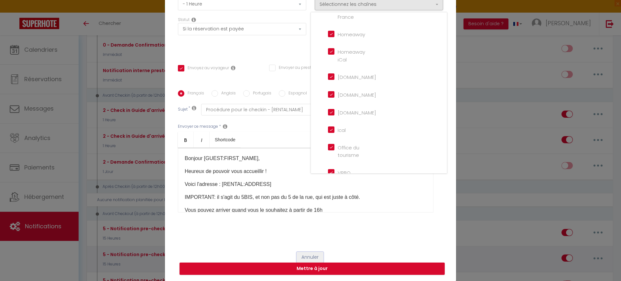
click at [309, 254] on button "Annuler" at bounding box center [310, 257] width 27 height 11
